Goal: Transaction & Acquisition: Download file/media

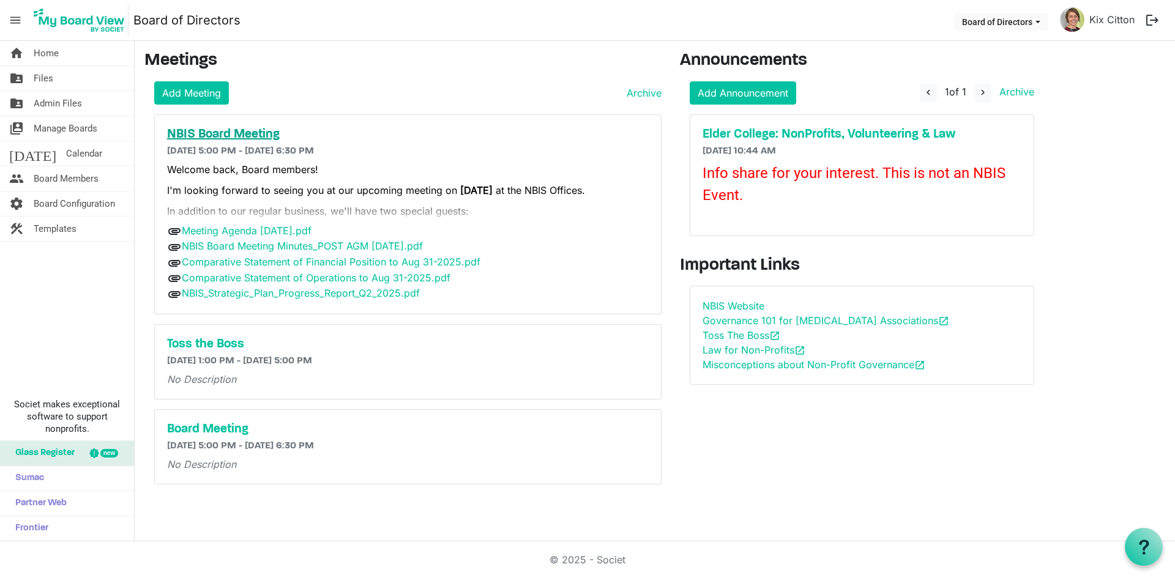
click at [230, 134] on h5 "NBIS Board Meeting" at bounding box center [408, 134] width 482 height 15
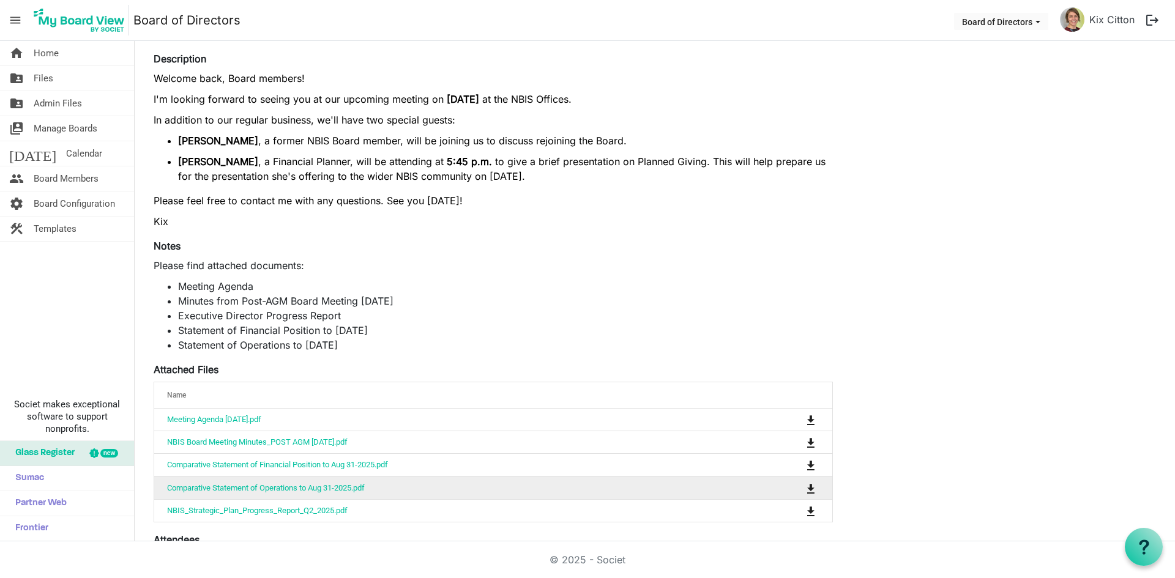
scroll to position [428, 0]
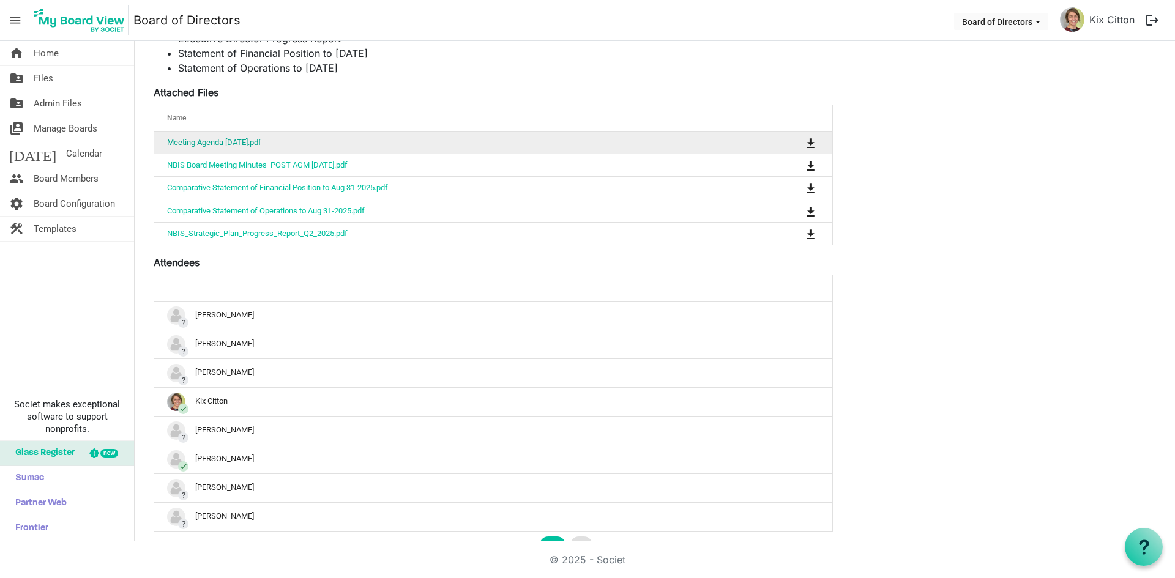
click at [261, 141] on link "Meeting Agenda [DATE].pdf" at bounding box center [214, 142] width 94 height 9
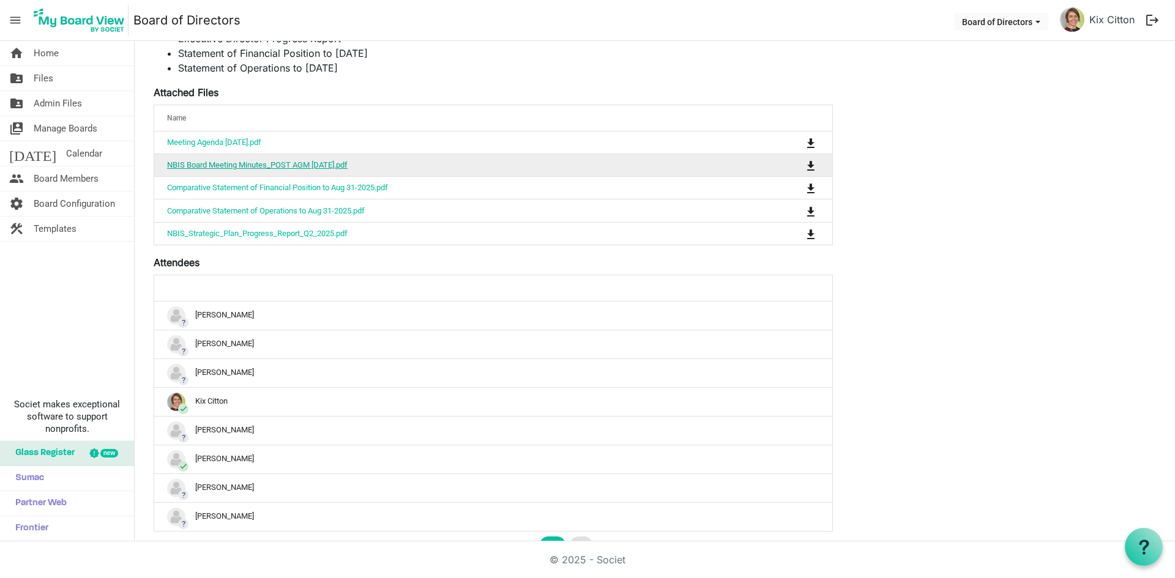
click at [292, 169] on link "NBIS Board Meeting Minutes_POST AGM [DATE].pdf" at bounding box center [257, 164] width 181 height 9
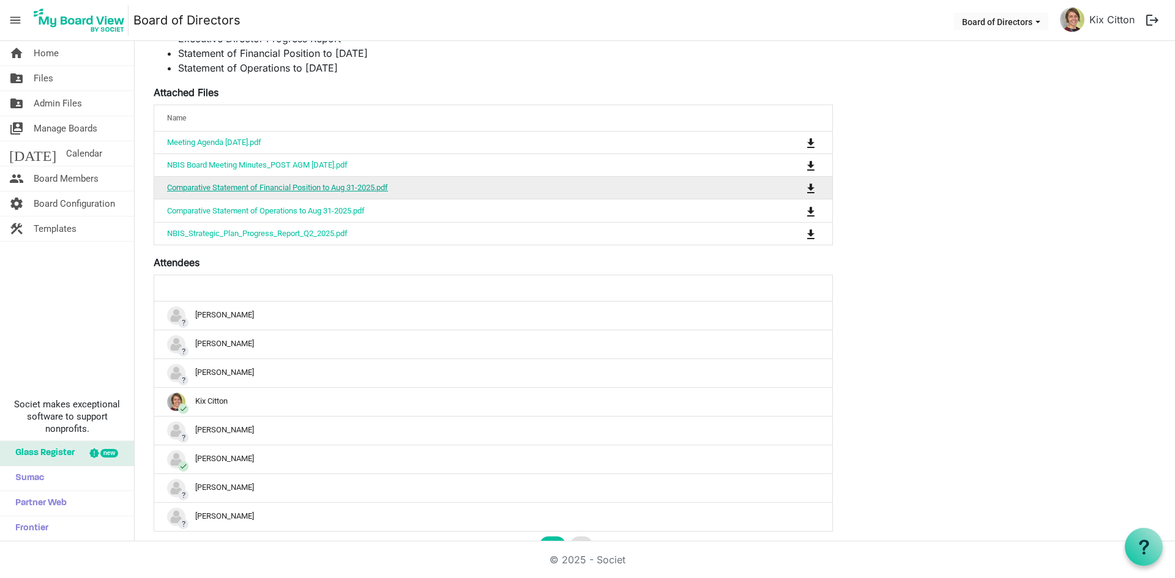
click at [301, 188] on link "Comparative Statement of Financial Position to Aug 31-2025.pdf" at bounding box center [277, 187] width 221 height 9
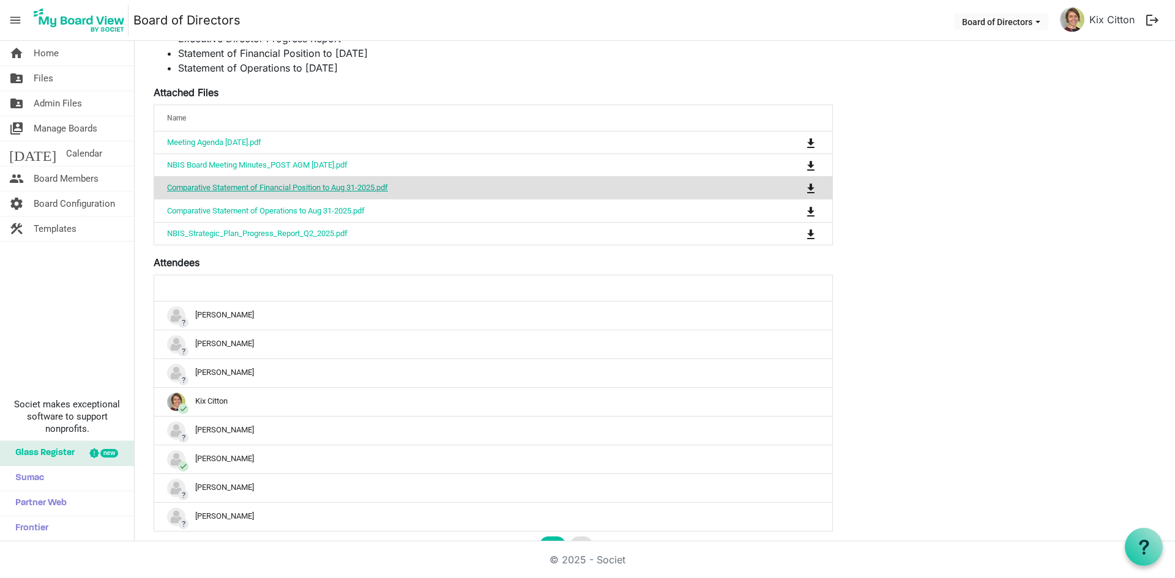
click at [301, 188] on link "Comparative Statement of Financial Position to Aug 31-2025.pdf" at bounding box center [277, 187] width 221 height 9
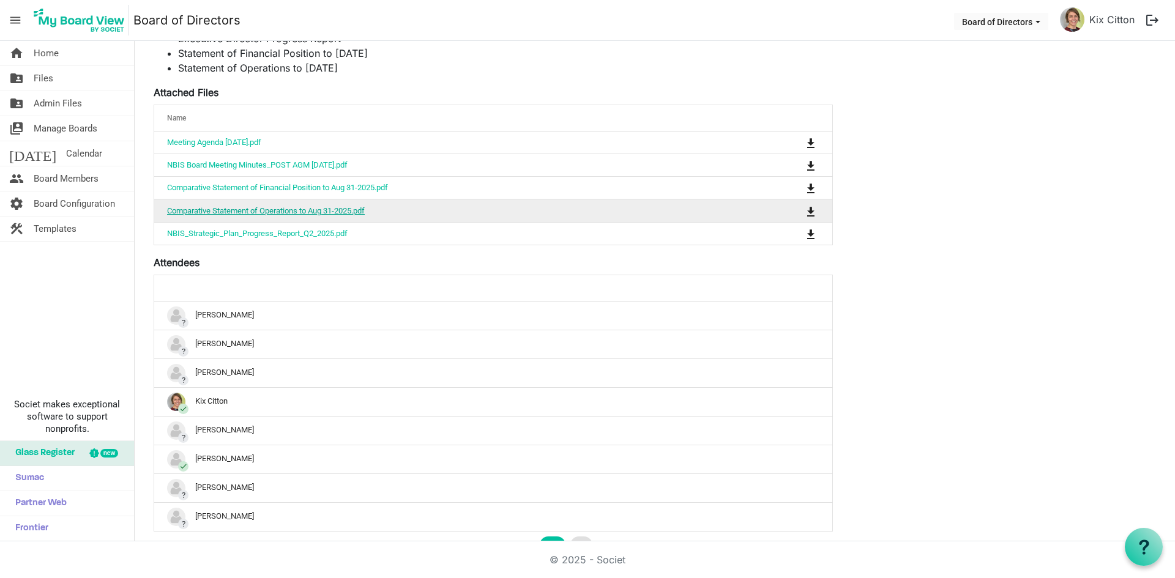
click at [279, 207] on link "Comparative Statement of Operations to Aug 31-2025.pdf" at bounding box center [266, 210] width 198 height 9
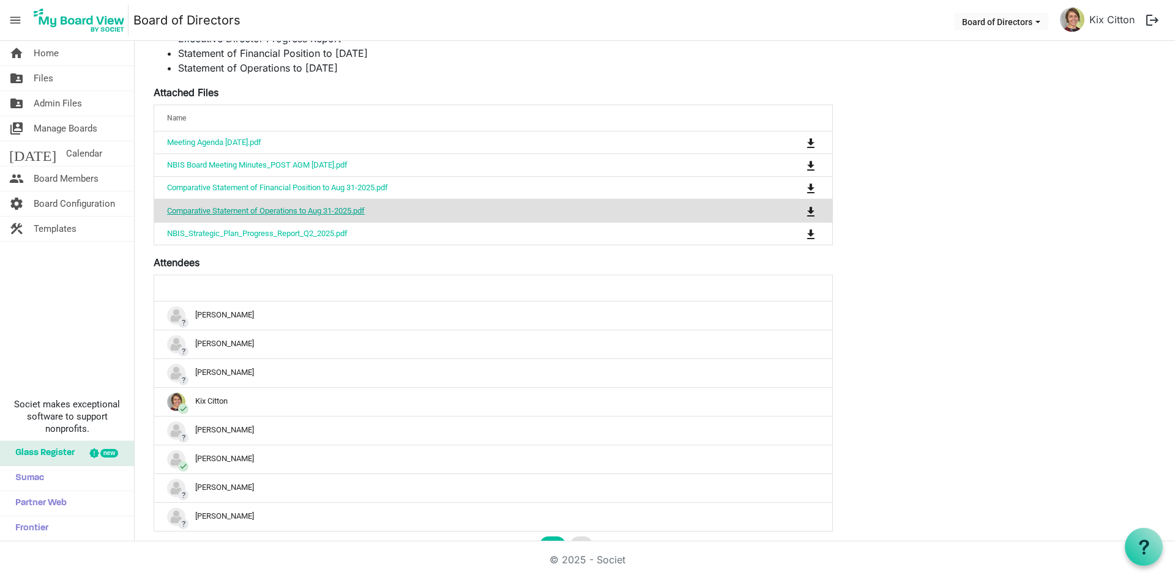
click at [279, 207] on link "Comparative Statement of Operations to Aug 31-2025.pdf" at bounding box center [266, 210] width 198 height 9
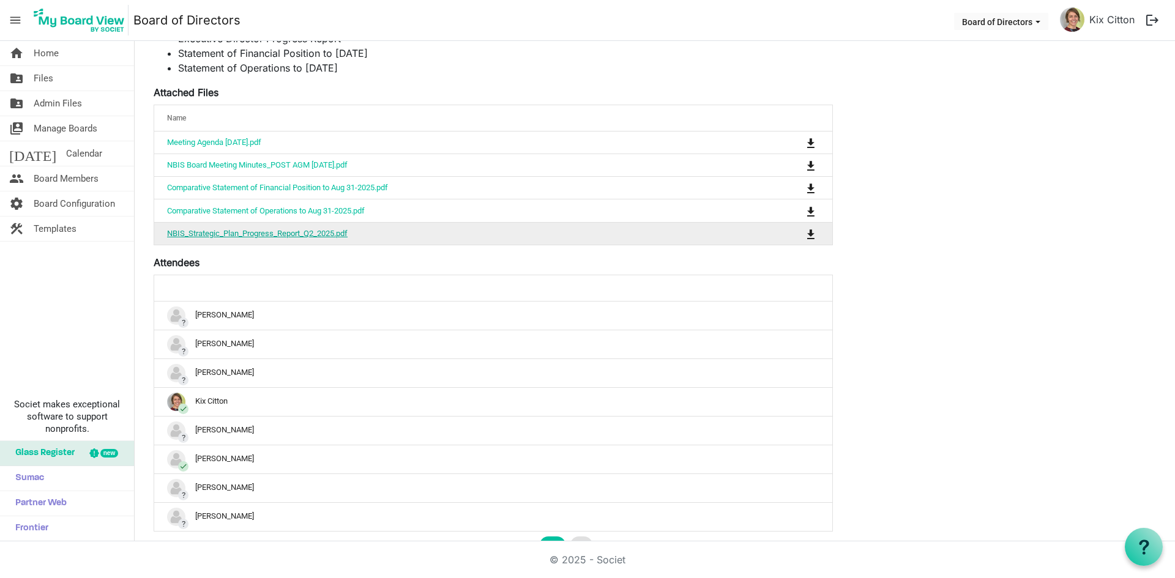
click at [336, 233] on link "NBIS_Strategic_Plan_Progress_Report_Q2_2025.pdf" at bounding box center [257, 233] width 181 height 9
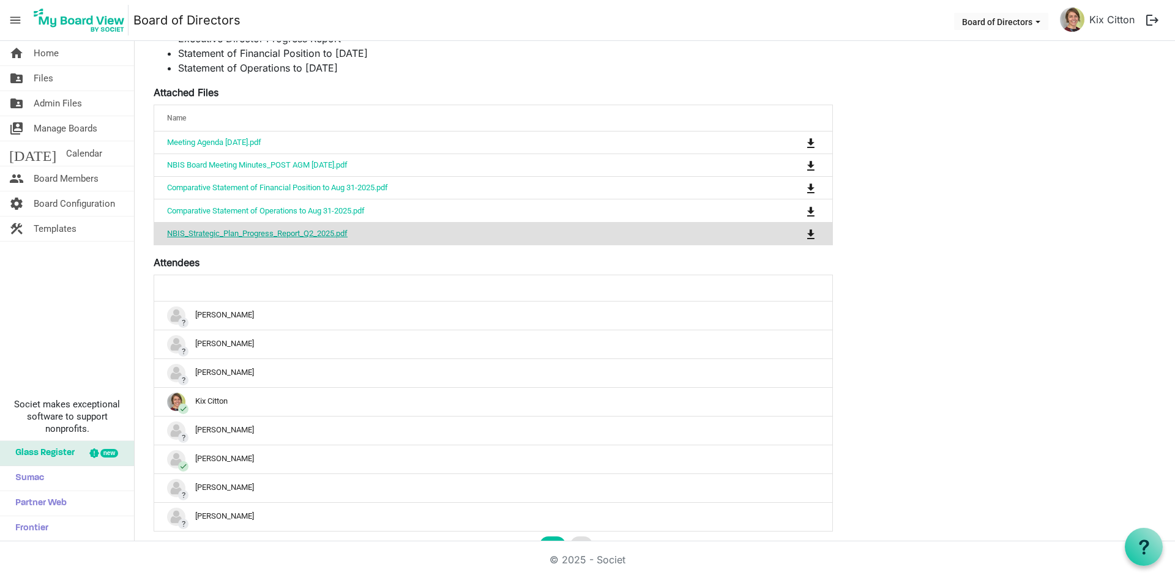
click at [336, 233] on link "NBIS_Strategic_Plan_Progress_Report_Q2_2025.pdf" at bounding box center [257, 233] width 181 height 9
